Goal: Task Accomplishment & Management: Use online tool/utility

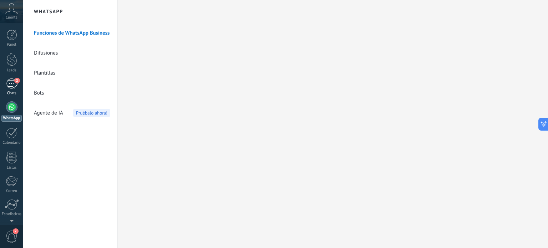
click at [4, 87] on link "2 Chats" at bounding box center [11, 87] width 23 height 17
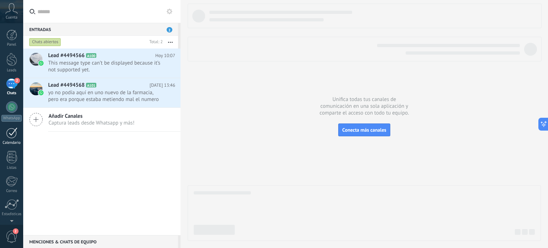
click at [9, 134] on div at bounding box center [11, 132] width 11 height 11
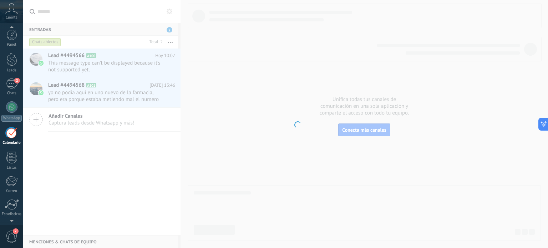
scroll to position [20, 0]
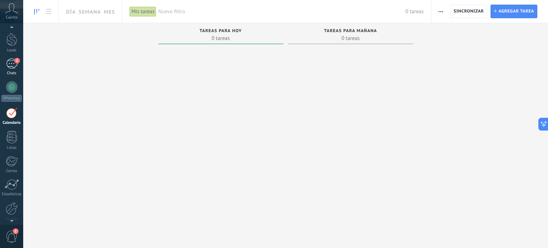
click at [9, 64] on div "2" at bounding box center [11, 64] width 11 height 10
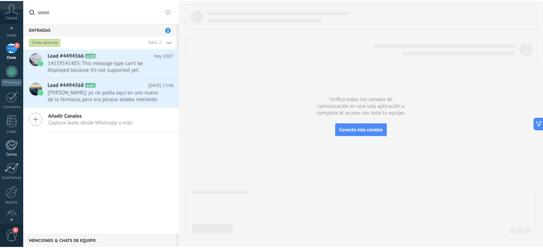
scroll to position [49, 0]
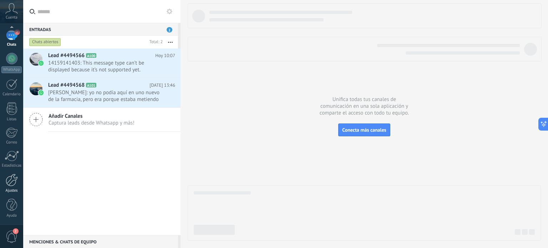
click at [11, 182] on div at bounding box center [12, 180] width 12 height 12
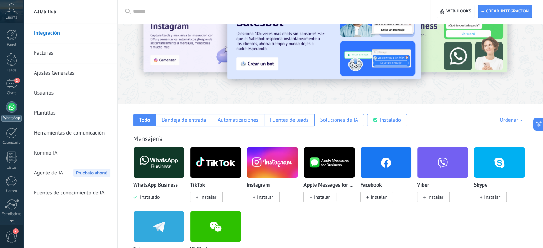
click at [12, 104] on div at bounding box center [11, 106] width 11 height 11
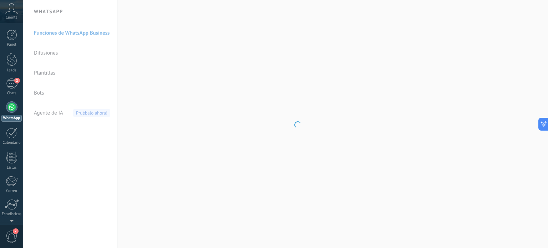
click at [39, 95] on body ".abccls-1,.abccls-2{fill-rule:evenodd}.abccls-2{fill:#fff} .abfcls-1{fill:none}…" at bounding box center [274, 124] width 548 height 248
click at [57, 91] on link "Bots" at bounding box center [72, 93] width 76 height 20
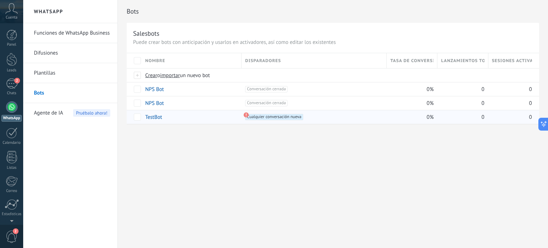
click at [152, 118] on link "TestBot" at bounding box center [153, 117] width 17 height 7
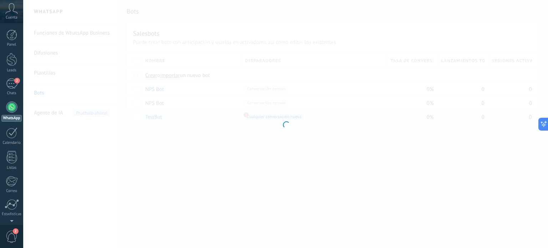
type input "*******"
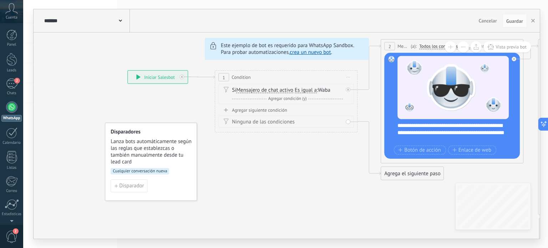
drag, startPoint x: 109, startPoint y: 115, endPoint x: 366, endPoint y: 107, distance: 256.8
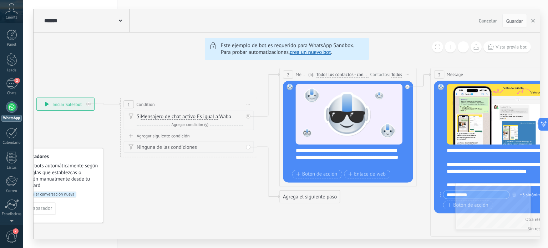
drag, startPoint x: 286, startPoint y: 135, endPoint x: 191, endPoint y: 160, distance: 97.7
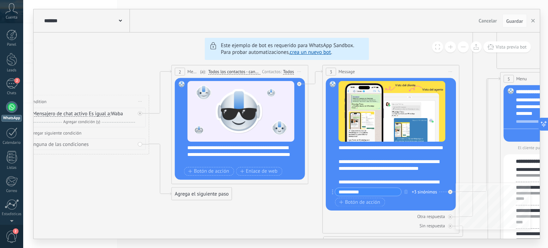
drag, startPoint x: 236, startPoint y: 186, endPoint x: 127, endPoint y: 183, distance: 108.6
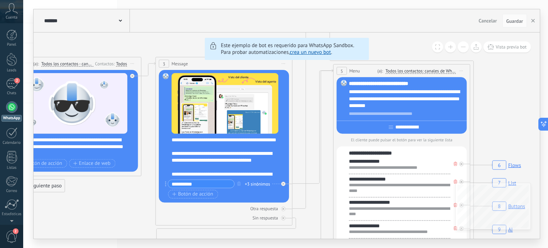
drag, startPoint x: 286, startPoint y: 180, endPoint x: 127, endPoint y: 178, distance: 159.2
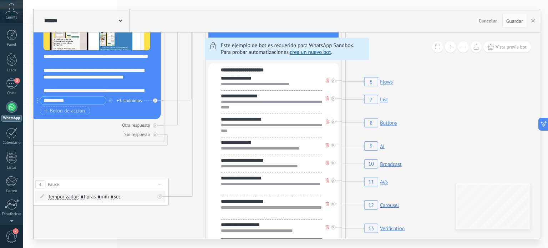
drag, startPoint x: 310, startPoint y: 157, endPoint x: 184, endPoint y: 80, distance: 147.7
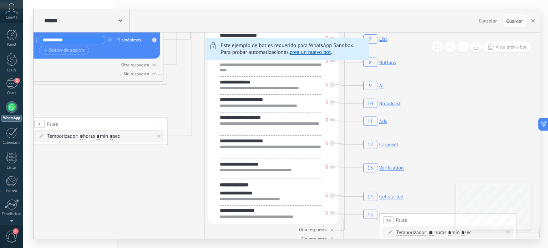
drag, startPoint x: 186, startPoint y: 160, endPoint x: 186, endPoint y: 99, distance: 60.7
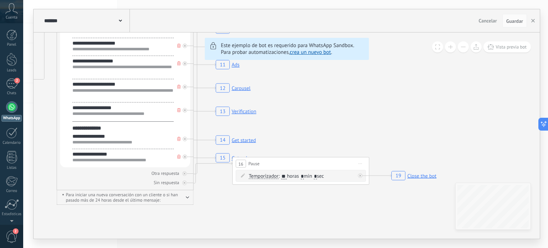
drag, startPoint x: 200, startPoint y: 180, endPoint x: 29, endPoint y: 137, distance: 176.6
click at [29, 137] on div "******* TestBot Cancelar Actualización Cancelar Guardar 6 Flows 7 List 8 Button…" at bounding box center [285, 124] width 525 height 248
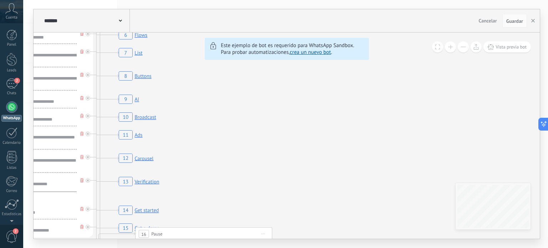
drag, startPoint x: 413, startPoint y: 134, endPoint x: 349, endPoint y: 204, distance: 95.0
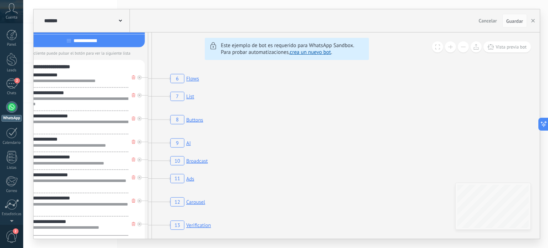
drag, startPoint x: 334, startPoint y: 147, endPoint x: 433, endPoint y: 168, distance: 100.8
click at [433, 168] on icon "6 Flows 7 List 8 Buttons 9 AI 10 Broadcast 11 Ads 12 Carousel 13 Verification 1…" at bounding box center [441, 5] width 2348 height 2015
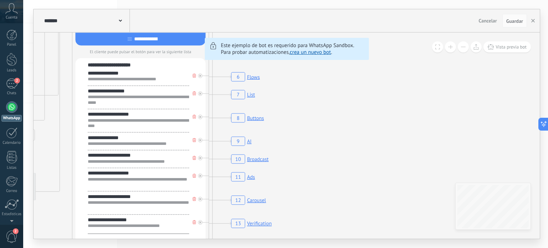
drag, startPoint x: 305, startPoint y: 110, endPoint x: 320, endPoint y: 105, distance: 16.0
click at [312, 108] on icon "6 Flows 7 List 8 Buttons 9 AI 10 Broadcast 11 Ads 12 Carousel 13 Verification 1…" at bounding box center [502, 3] width 2348 height 2015
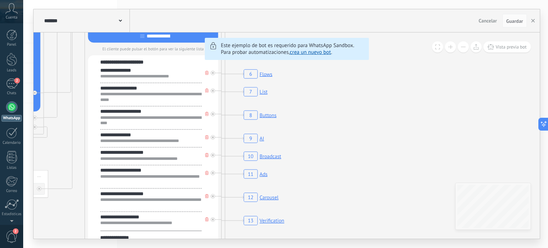
click at [263, 92] on rect at bounding box center [256, 91] width 28 height 13
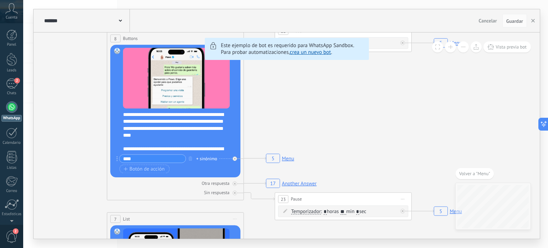
drag, startPoint x: 262, startPoint y: 113, endPoint x: 150, endPoint y: 190, distance: 135.3
click at [288, 159] on rect at bounding box center [280, 158] width 32 height 13
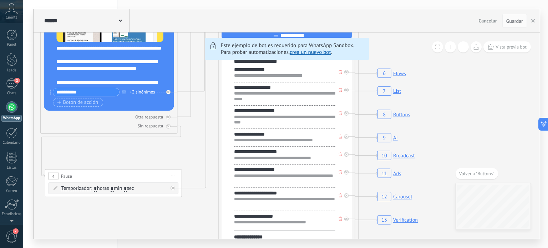
click at [400, 74] on rect at bounding box center [392, 73] width 33 height 13
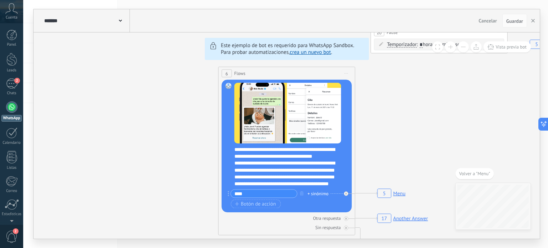
click at [402, 195] on rect at bounding box center [392, 193] width 32 height 13
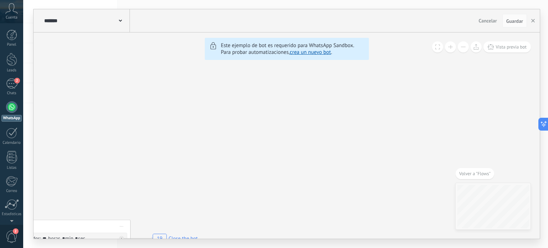
click at [489, 176] on span "Volver a "Flows"" at bounding box center [474, 174] width 31 height 6
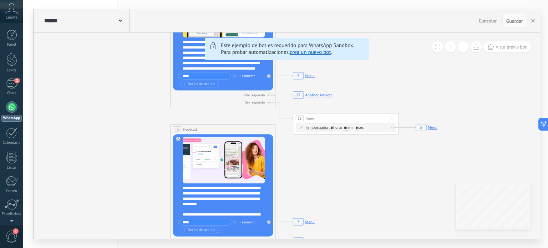
drag, startPoint x: 397, startPoint y: 166, endPoint x: 310, endPoint y: 60, distance: 137.3
click at [310, 60] on div "6 Flows 7 List 8 Buttons 9 AI 10 Broadcast 11 Ads 12 Carousel 13 Verification 1…" at bounding box center [287, 135] width 507 height 206
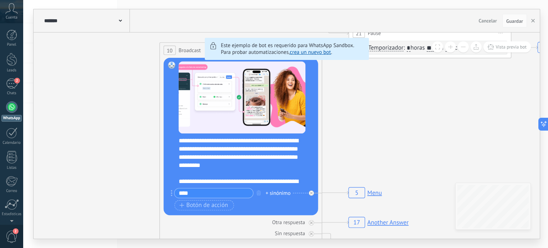
drag, startPoint x: 341, startPoint y: 170, endPoint x: 345, endPoint y: 140, distance: 30.2
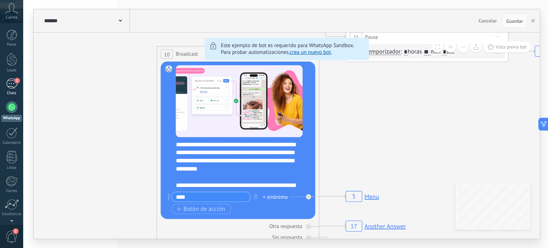
click at [11, 87] on div "2" at bounding box center [11, 84] width 11 height 10
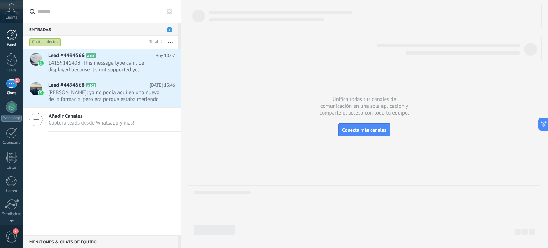
click at [7, 39] on div at bounding box center [11, 35] width 11 height 11
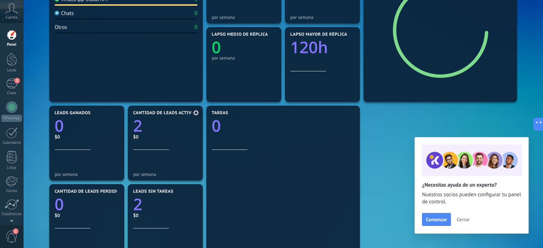
scroll to position [143, 0]
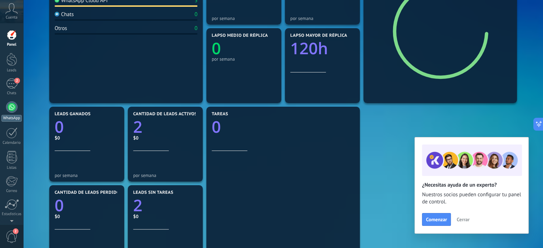
click at [11, 106] on div at bounding box center [11, 106] width 11 height 11
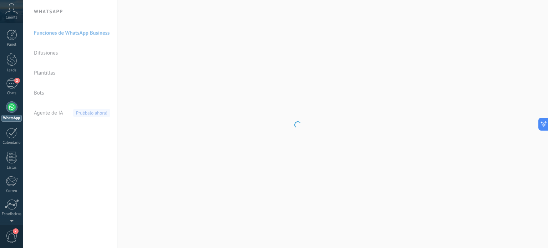
click at [55, 91] on body ".abccls-1,.abccls-2{fill-rule:evenodd}.abccls-2{fill:#fff} .abfcls-1{fill:none}…" at bounding box center [274, 124] width 548 height 248
click at [42, 94] on body ".abccls-1,.abccls-2{fill-rule:evenodd}.abccls-2{fill:#fff} .abfcls-1{fill:none}…" at bounding box center [274, 124] width 548 height 248
click at [54, 95] on link "Bots" at bounding box center [72, 93] width 76 height 20
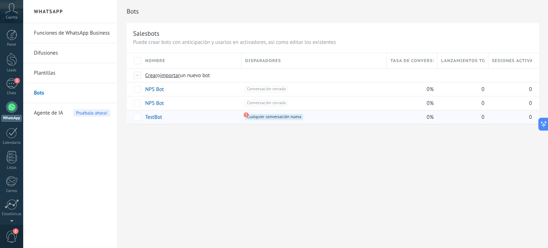
click at [155, 117] on link "TestBot" at bounding box center [153, 117] width 17 height 7
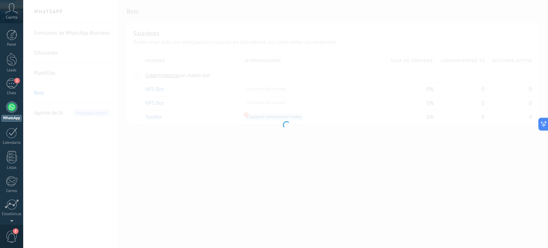
type input "*******"
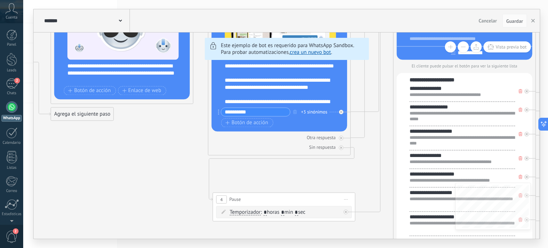
drag, startPoint x: 275, startPoint y: 159, endPoint x: 197, endPoint y: 85, distance: 107.3
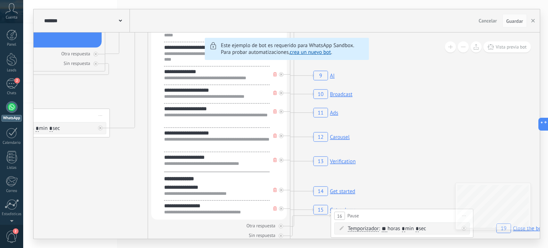
drag, startPoint x: 314, startPoint y: 181, endPoint x: 77, endPoint y: 102, distance: 249.7
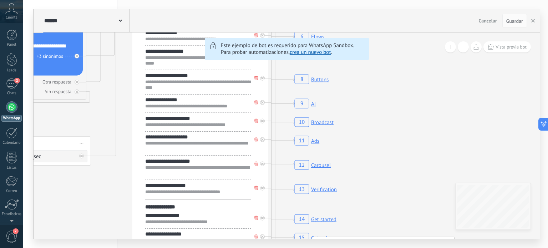
drag, startPoint x: 139, startPoint y: 170, endPoint x: 120, endPoint y: 204, distance: 39.1
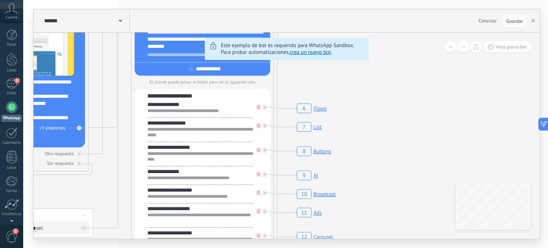
drag, startPoint x: 120, startPoint y: 135, endPoint x: 122, endPoint y: 198, distance: 62.9
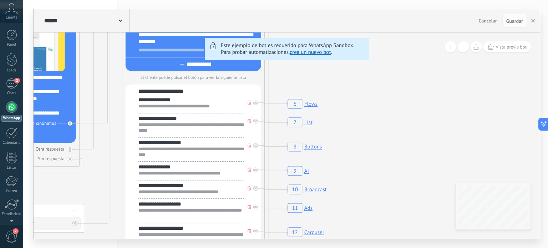
drag, startPoint x: 131, startPoint y: 120, endPoint x: 121, endPoint y: 102, distance: 20.0
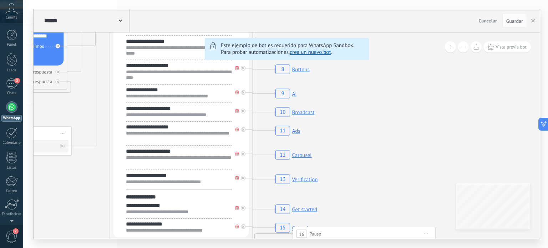
drag, startPoint x: 125, startPoint y: 178, endPoint x: 113, endPoint y: 106, distance: 72.8
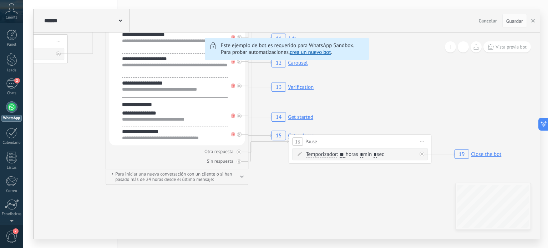
drag, startPoint x: 112, startPoint y: 178, endPoint x: 108, endPoint y: 87, distance: 91.5
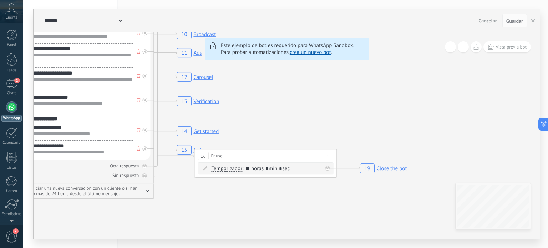
drag, startPoint x: 305, startPoint y: 171, endPoint x: 232, endPoint y: 189, distance: 75.1
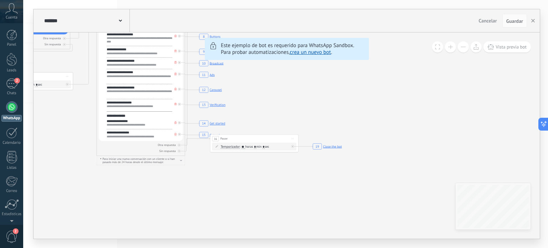
click at [217, 124] on rect at bounding box center [212, 123] width 29 height 9
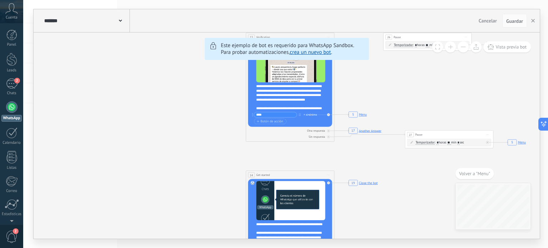
drag, startPoint x: 357, startPoint y: 183, endPoint x: 361, endPoint y: 218, distance: 35.2
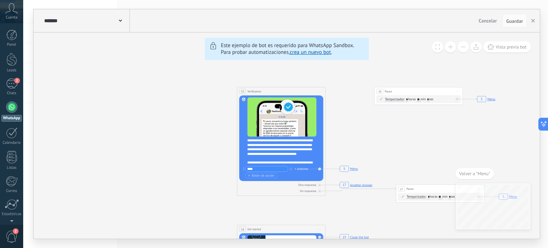
drag, startPoint x: 332, startPoint y: 150, endPoint x: 318, endPoint y: 177, distance: 30.5
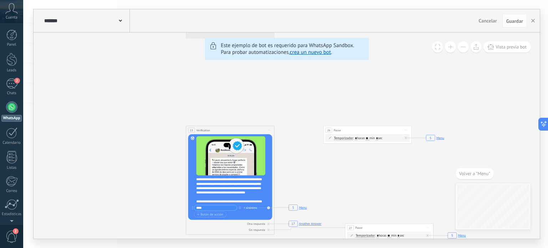
drag, startPoint x: 350, startPoint y: 126, endPoint x: 304, endPoint y: 177, distance: 68.0
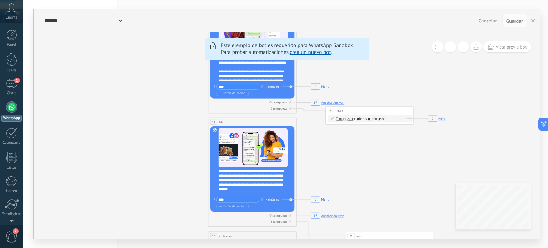
drag, startPoint x: 303, startPoint y: 165, endPoint x: 303, endPoint y: 177, distance: 12.2
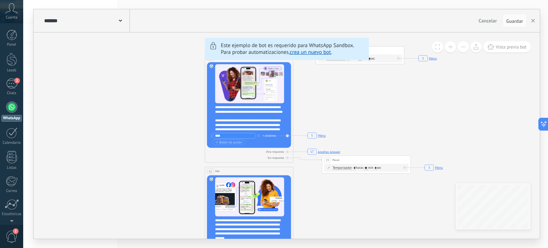
drag, startPoint x: 316, startPoint y: 159, endPoint x: 313, endPoint y: 208, distance: 50.1
